Goal: Task Accomplishment & Management: Use online tool/utility

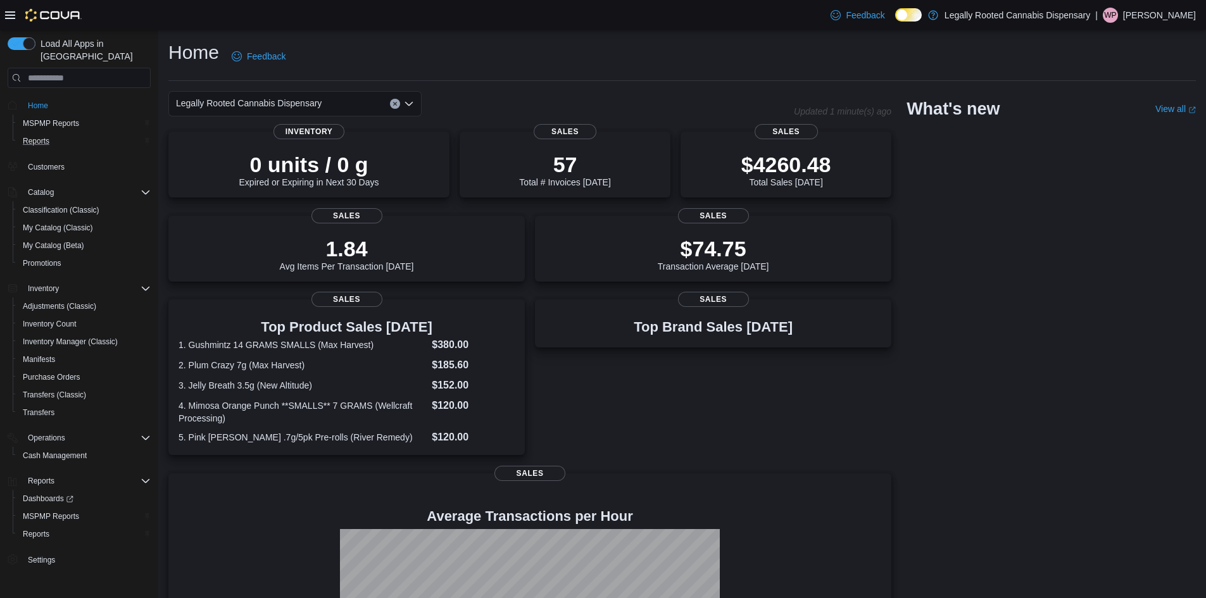
click at [71, 134] on div "Reports" at bounding box center [84, 141] width 133 height 15
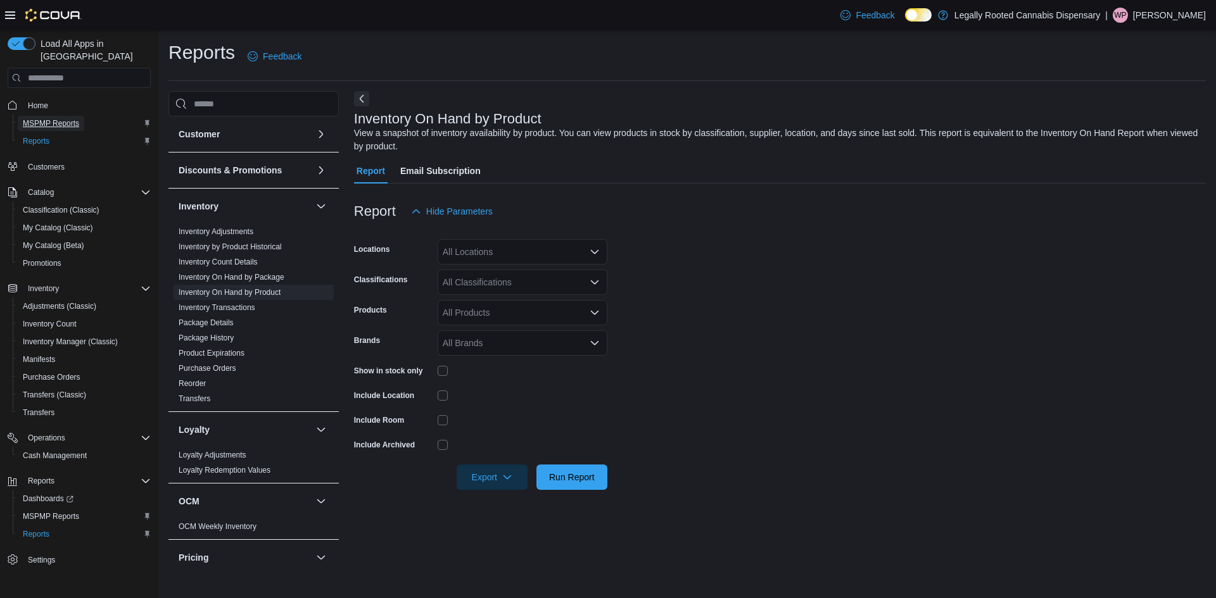
click at [67, 118] on span "MSPMP Reports" at bounding box center [51, 123] width 56 height 10
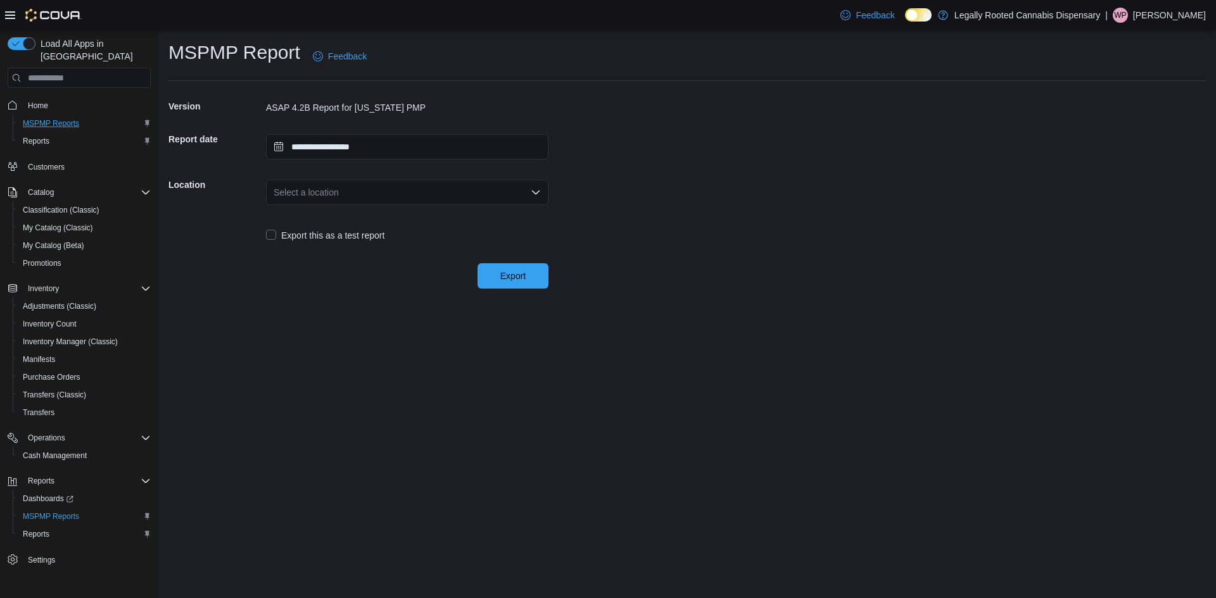
click at [394, 194] on div "Select a location" at bounding box center [407, 192] width 282 height 25
click at [406, 235] on span "[STREET_ADDRESS]" at bounding box center [415, 232] width 252 height 13
click at [498, 281] on span "Export" at bounding box center [513, 275] width 56 height 25
